Goal: Task Accomplishment & Management: Use online tool/utility

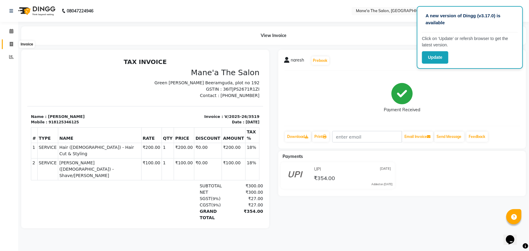
click at [10, 44] on icon at bounding box center [11, 44] width 3 height 5
select select "service"
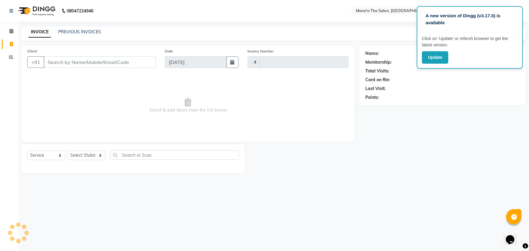
type input "3520"
select select "7205"
click at [94, 153] on select "Select Stylist Anam Anil Faeam Junaid New Manager [PERSON_NAME] Owner Rani [PER…" at bounding box center [87, 155] width 38 height 9
select select "71351"
click at [68, 151] on select "Select Stylist Anam Anil Faeam Junaid New Manager [PERSON_NAME] Owner Rani [PER…" at bounding box center [87, 155] width 38 height 9
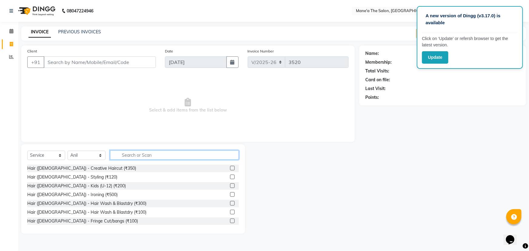
click at [122, 155] on input "text" at bounding box center [174, 154] width 129 height 9
type input "200"
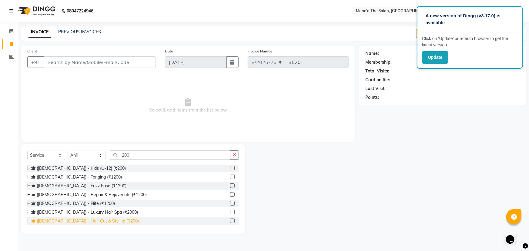
click at [84, 220] on div "Hair ([DEMOGRAPHIC_DATA]) - Hair Cut & Styling (₹200)" at bounding box center [83, 221] width 112 height 6
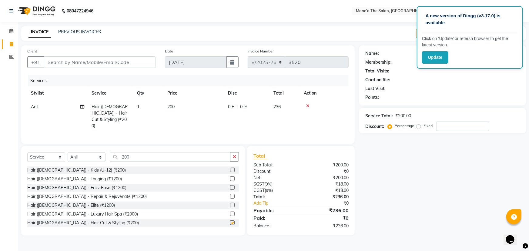
checkbox input "false"
click at [153, 159] on input "200" at bounding box center [170, 156] width 120 height 9
type input "2"
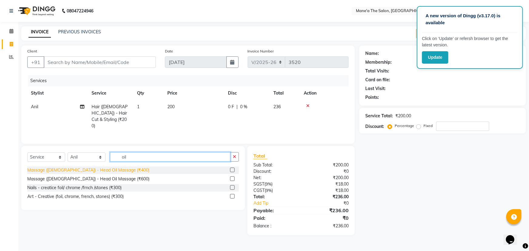
type input "oil"
click at [109, 168] on div "Massage ([DEMOGRAPHIC_DATA]) - Head Oil Massage (₹400)" at bounding box center [88, 170] width 122 height 6
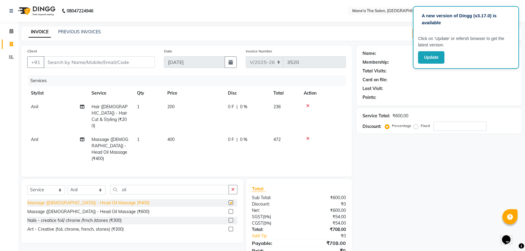
checkbox input "false"
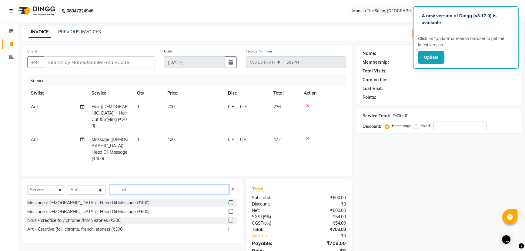
click at [149, 185] on input "oil" at bounding box center [169, 189] width 119 height 9
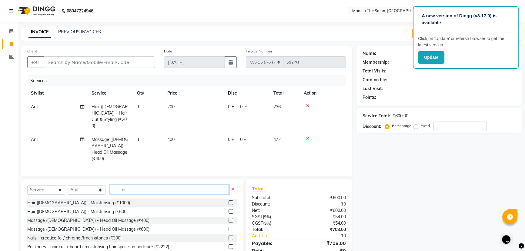
type input "o"
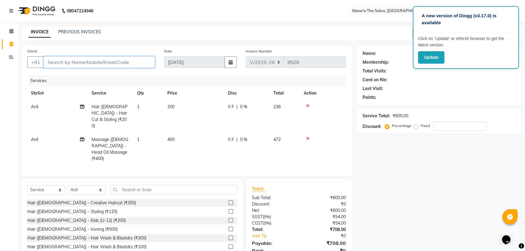
click at [105, 66] on input "Client" at bounding box center [99, 62] width 111 height 12
type input "9"
type input "0"
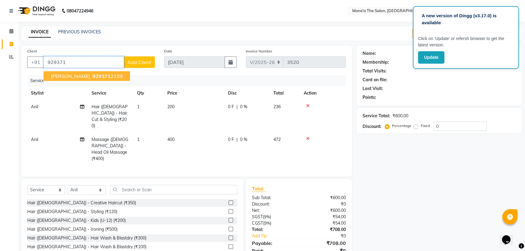
click at [92, 79] on span "929371" at bounding box center [101, 76] width 18 height 6
type input "9293712109"
select select "1: Object"
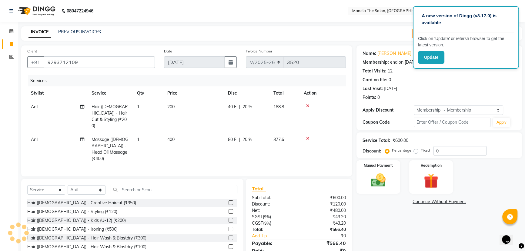
type input "20"
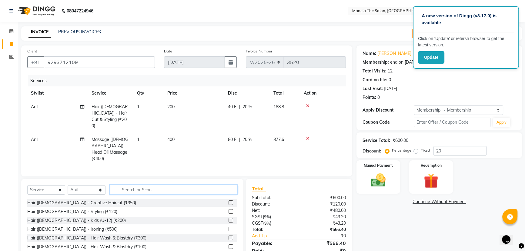
click at [167, 185] on input "text" at bounding box center [173, 189] width 127 height 9
type input "100"
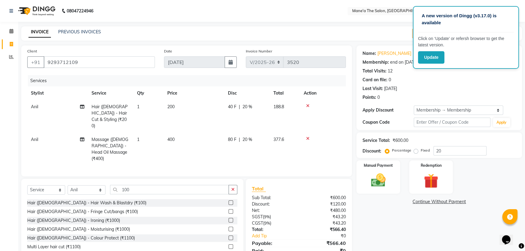
click at [71, 251] on div "[PERSON_NAME] ([DEMOGRAPHIC_DATA]) - Shave/[PERSON_NAME] (₹100)" at bounding box center [102, 256] width 150 height 6
checkbox input "false"
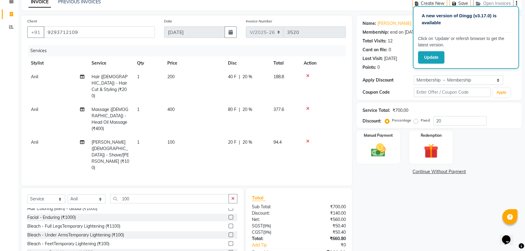
scroll to position [31, 0]
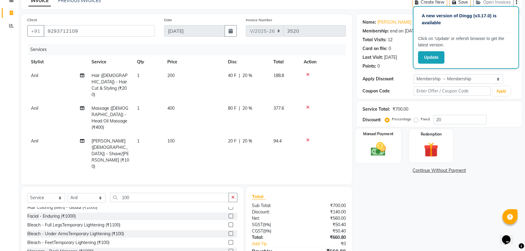
click at [381, 154] on img at bounding box center [378, 148] width 25 height 17
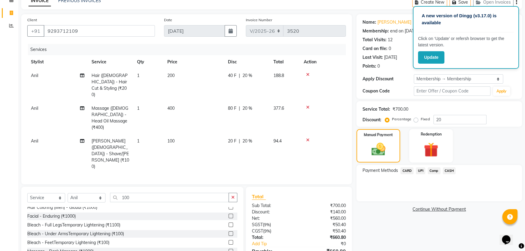
click at [417, 170] on span "UPI" at bounding box center [420, 170] width 9 height 7
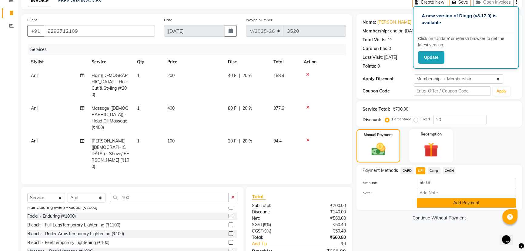
click at [452, 203] on button "Add Payment" at bounding box center [466, 202] width 99 height 9
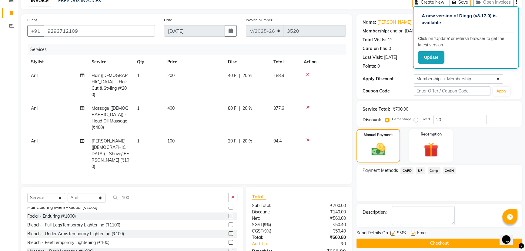
scroll to position [44, 0]
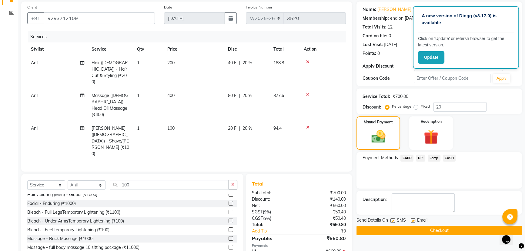
click at [442, 227] on button "Checkout" at bounding box center [440, 230] width 166 height 9
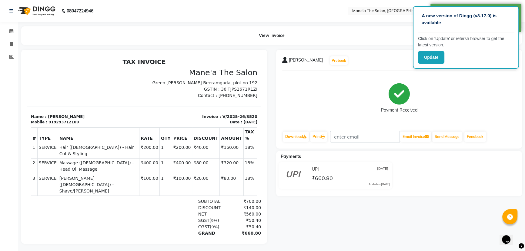
click at [363, 89] on div "Payment Received" at bounding box center [399, 97] width 234 height 45
